Goal: Communication & Community: Answer question/provide support

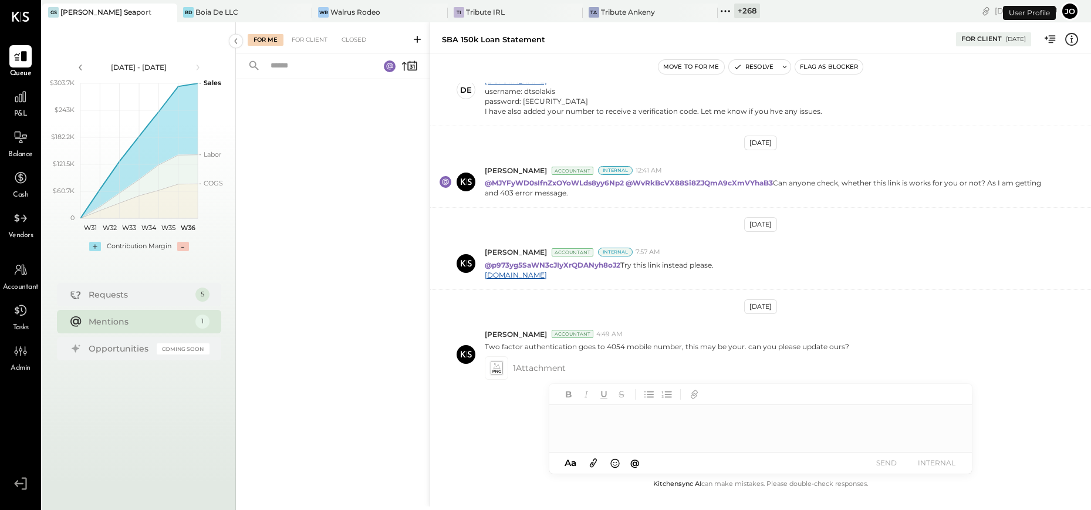
scroll to position [568, 0]
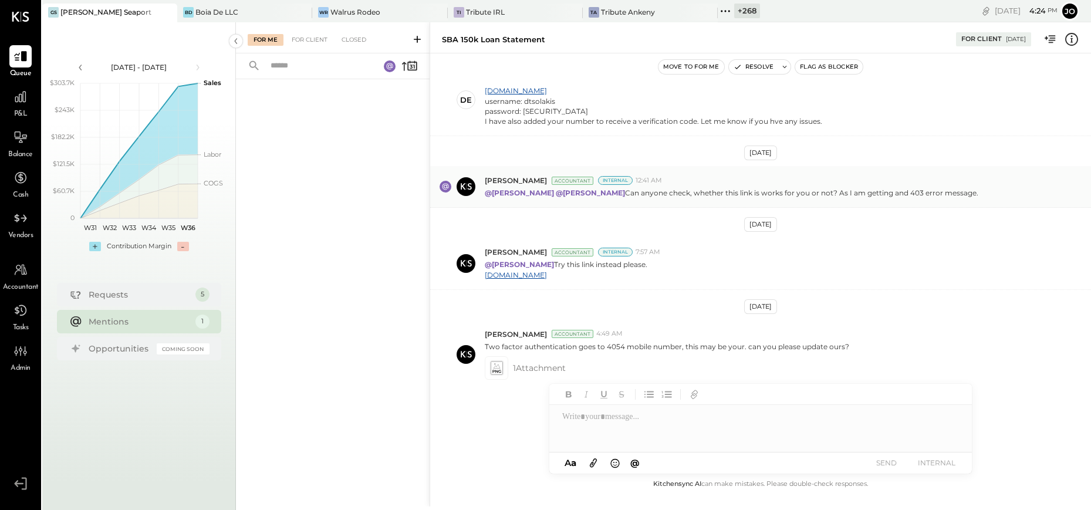
click at [705, 196] on p "@Joseph Shin @Jossiane Nicasio Can anyone check, whether this link is works for…" at bounding box center [732, 193] width 494 height 10
click at [528, 275] on link "lending.sba.gov" at bounding box center [516, 275] width 62 height 9
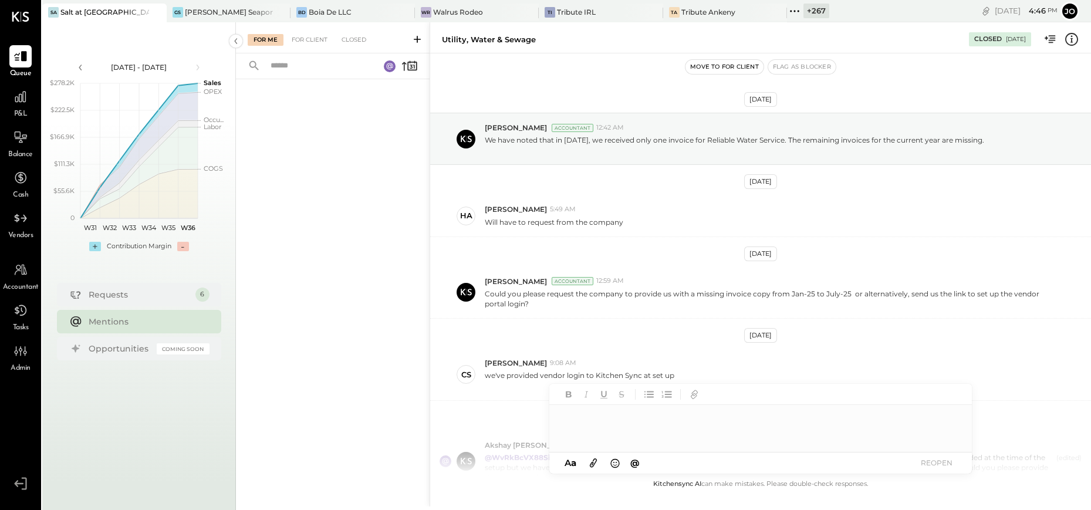
scroll to position [217, 0]
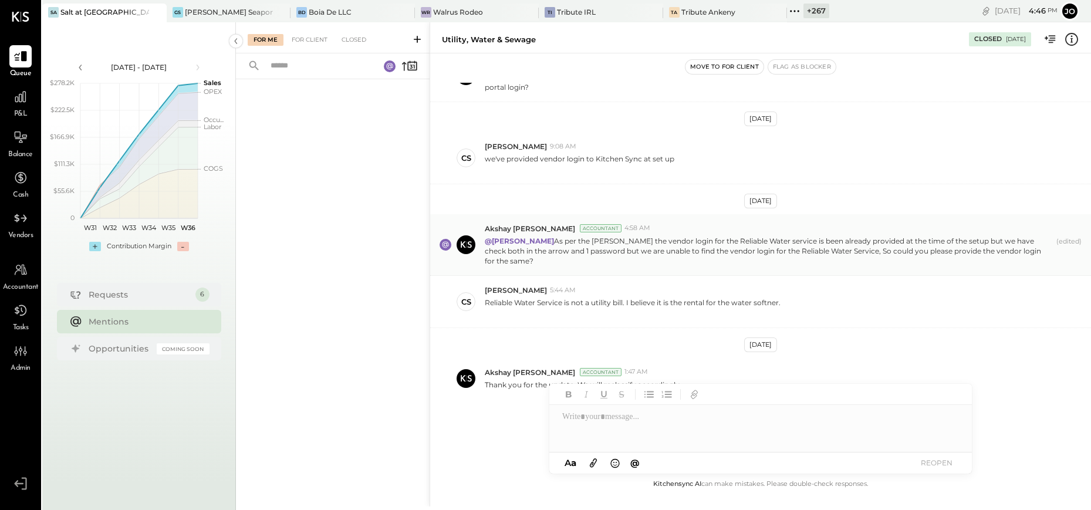
click at [940, 228] on div "Akshay [PERSON_NAME] Accountant 4:58 AM" at bounding box center [783, 229] width 597 height 10
click at [901, 234] on div "@[PERSON_NAME] As per the [PERSON_NAME] the vendor login for the Reliable Water…" at bounding box center [783, 250] width 597 height 32
click at [901, 247] on p "@[PERSON_NAME] As per the [PERSON_NAME] the vendor login for the Reliable Water…" at bounding box center [768, 251] width 567 height 30
click at [616, 427] on div at bounding box center [761, 428] width 423 height 47
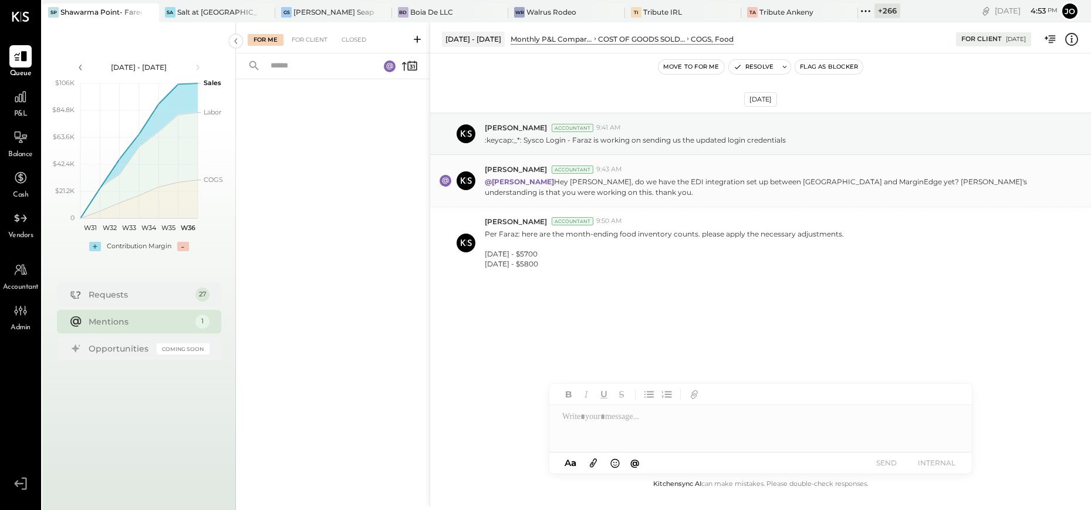
click at [636, 193] on p "@Jossiane Nicasio Hey Jossi, do we have the EDI integration set up between Rest…" at bounding box center [768, 187] width 567 height 20
click at [702, 413] on div at bounding box center [761, 428] width 423 height 47
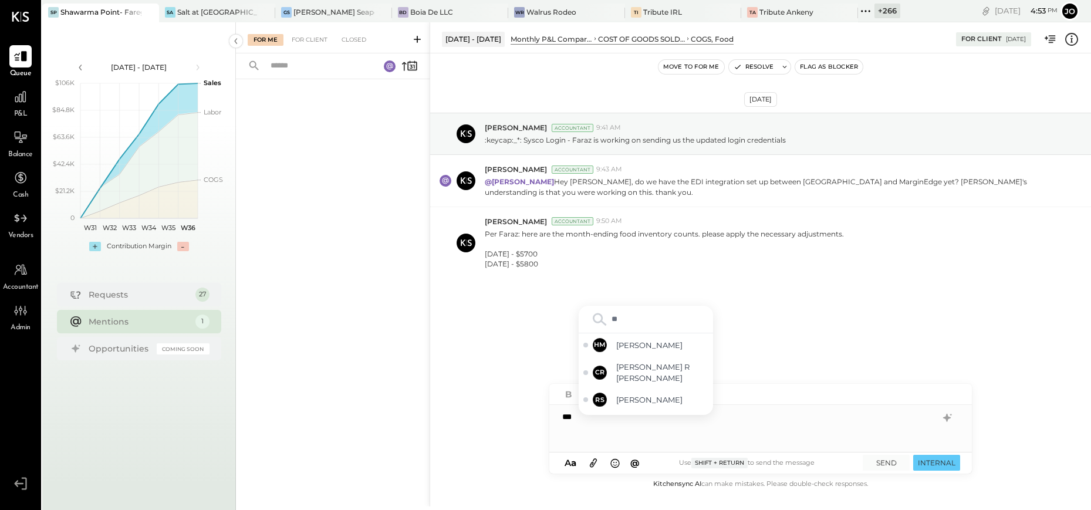
type input "*"
type input "******"
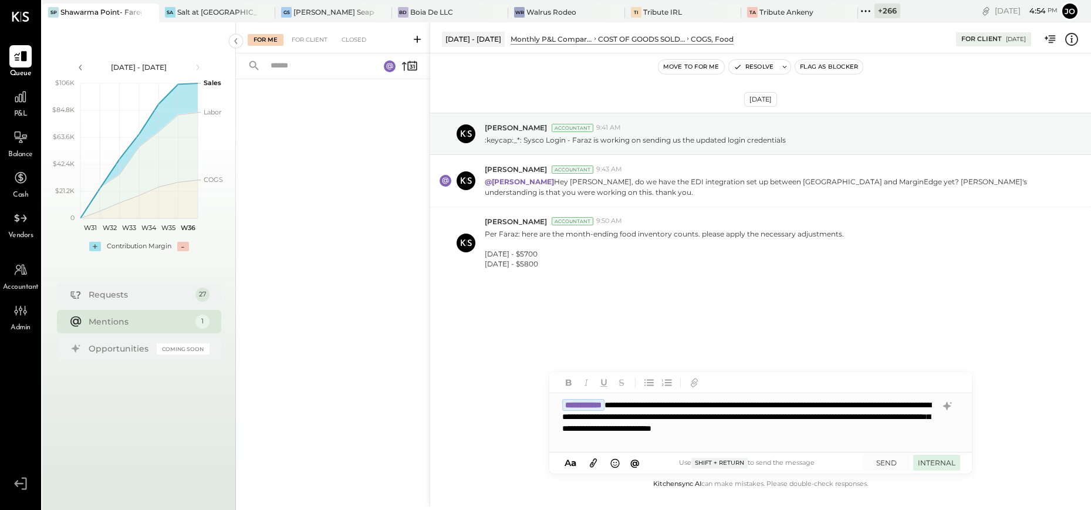
click at [935, 460] on button "INTERNAL" at bounding box center [937, 463] width 47 height 16
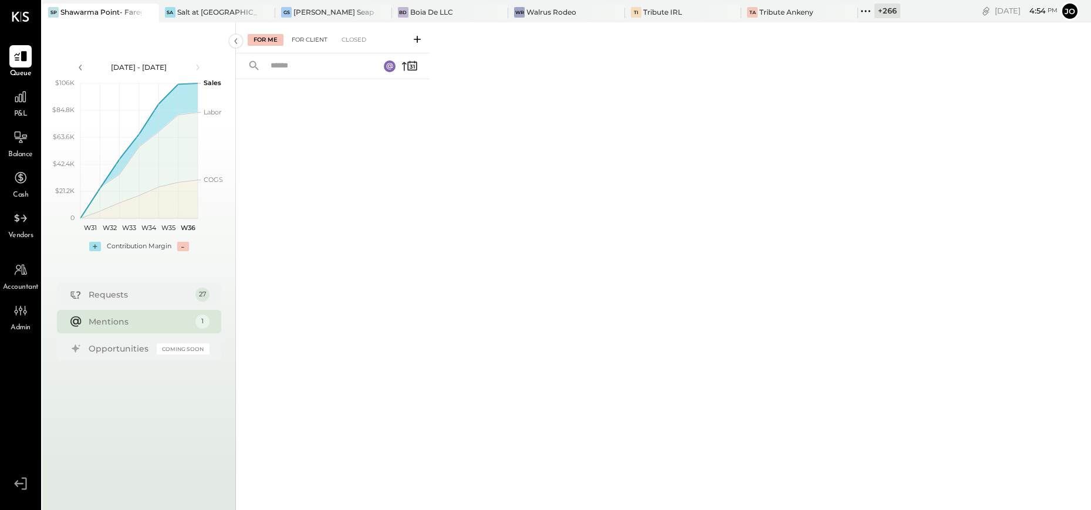
click at [309, 43] on div "For Client" at bounding box center [310, 40] width 48 height 12
